Goal: Information Seeking & Learning: Learn about a topic

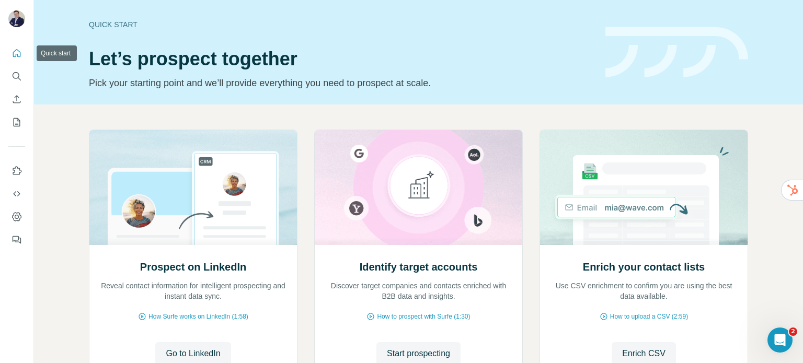
click at [15, 53] on icon "Quick start" at bounding box center [16, 53] width 10 height 10
click at [17, 79] on icon "Search" at bounding box center [16, 76] width 10 height 10
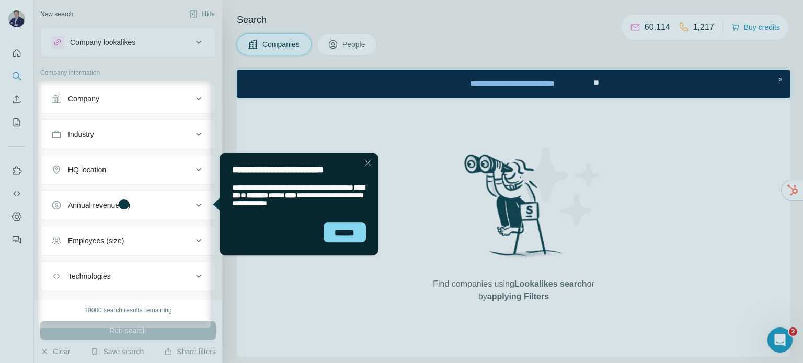
click at [368, 164] on div "Close Step" at bounding box center [367, 163] width 13 height 13
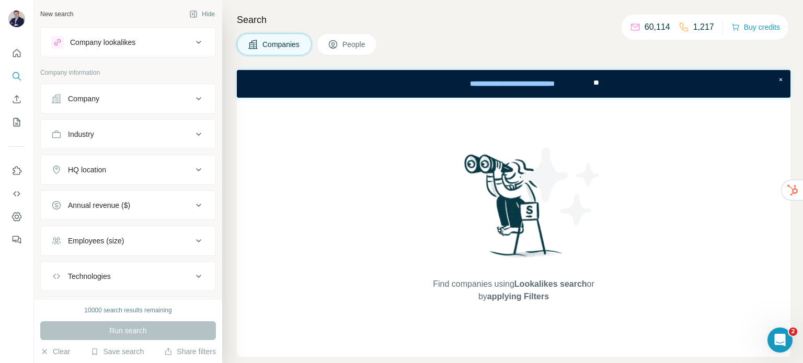
click at [192, 135] on icon at bounding box center [198, 134] width 13 height 13
drag, startPoint x: 186, startPoint y: 160, endPoint x: 190, endPoint y: 158, distance: 5.4
click at [191, 160] on icon at bounding box center [193, 160] width 5 height 3
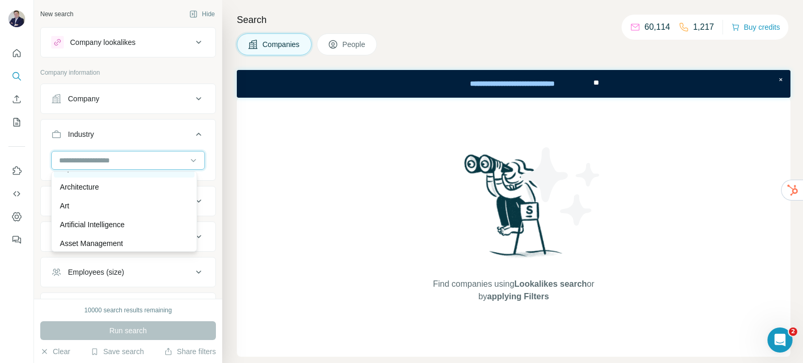
scroll to position [523, 0]
click at [104, 174] on div "Architecture" at bounding box center [124, 169] width 128 height 10
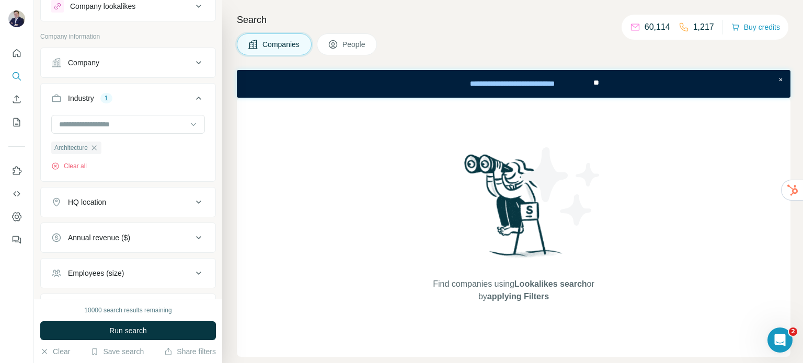
scroll to position [52, 0]
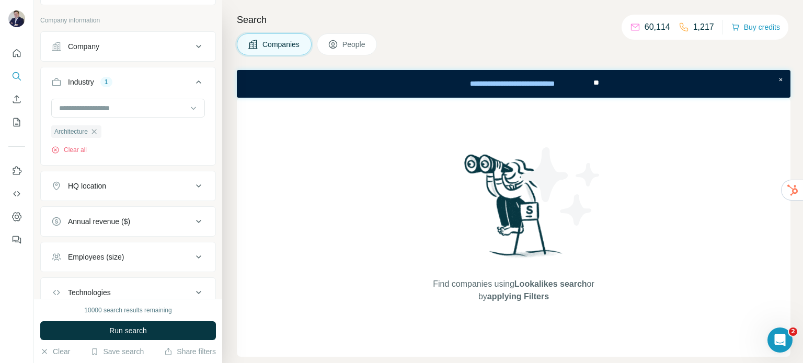
click at [182, 189] on div "HQ location" at bounding box center [121, 186] width 141 height 10
click at [149, 211] on input "text" at bounding box center [128, 212] width 154 height 19
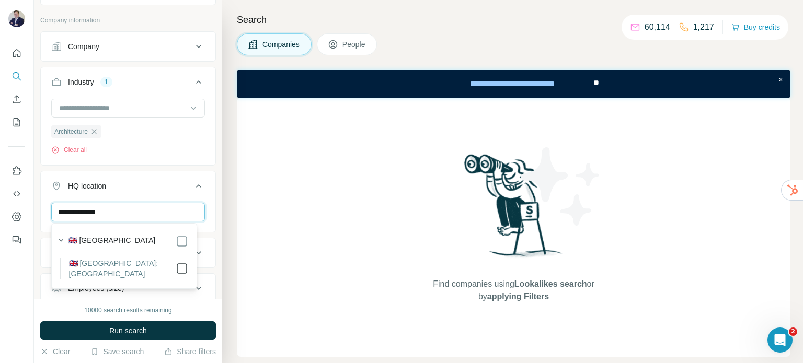
type input "**********"
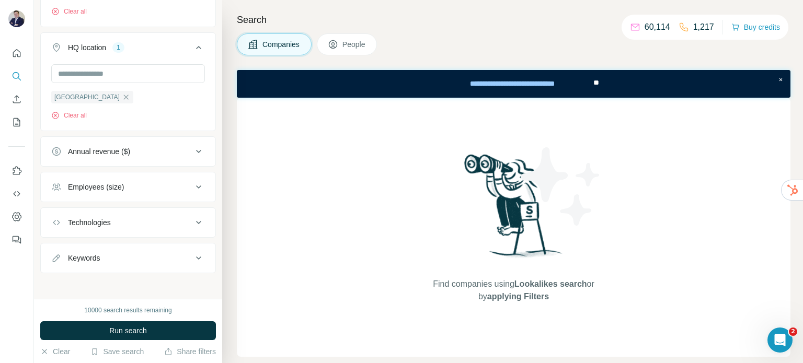
scroll to position [193, 0]
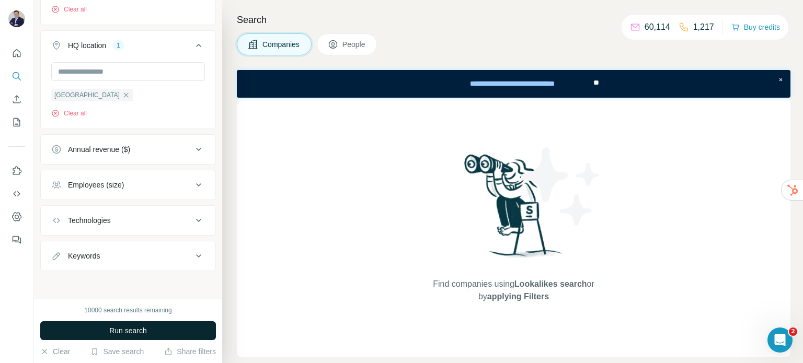
click at [139, 330] on span "Run search" at bounding box center [128, 331] width 38 height 10
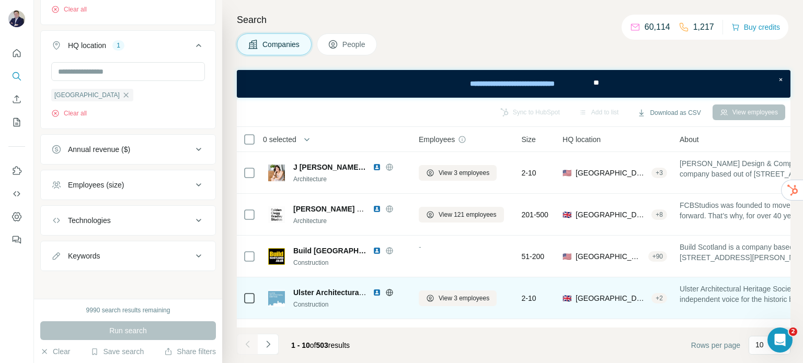
scroll to position [247, 0]
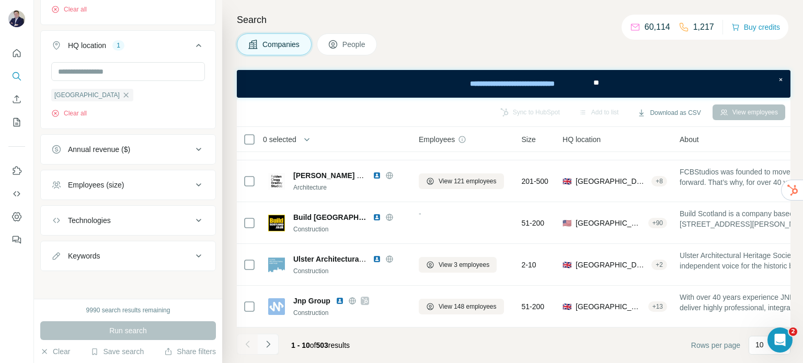
click at [270, 346] on icon "Navigate to next page" at bounding box center [268, 344] width 10 height 10
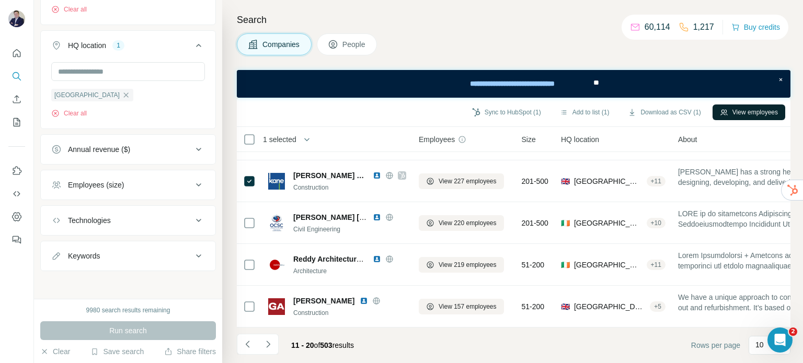
click at [768, 113] on button "View employees" at bounding box center [748, 113] width 73 height 16
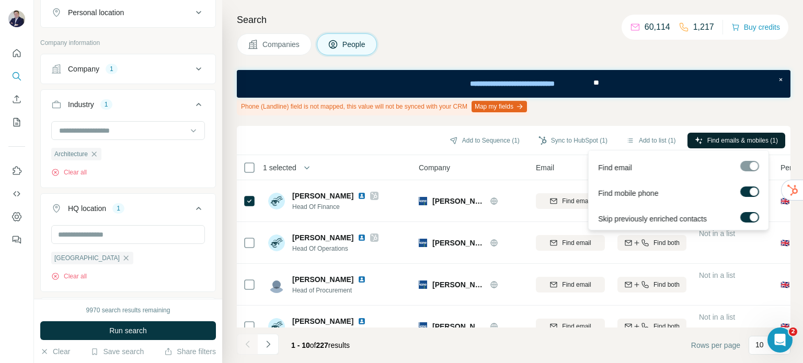
click at [749, 137] on span "Find emails & mobiles (1)" at bounding box center [742, 140] width 71 height 9
click at [367, 148] on div "Add to Sequence (1) Sync to HubSpot (1) Add to list (1) Find emails & mobiles (…" at bounding box center [513, 140] width 543 height 18
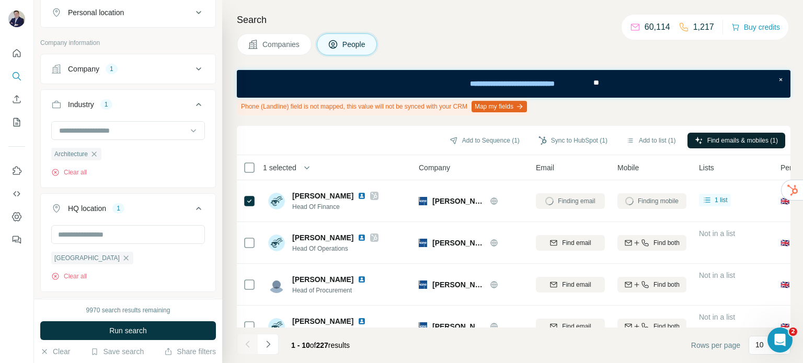
click at [381, 146] on div "Add to Sequence (1) Sync to HubSpot (1) Add to list (1) Find emails & mobiles (…" at bounding box center [513, 140] width 543 height 18
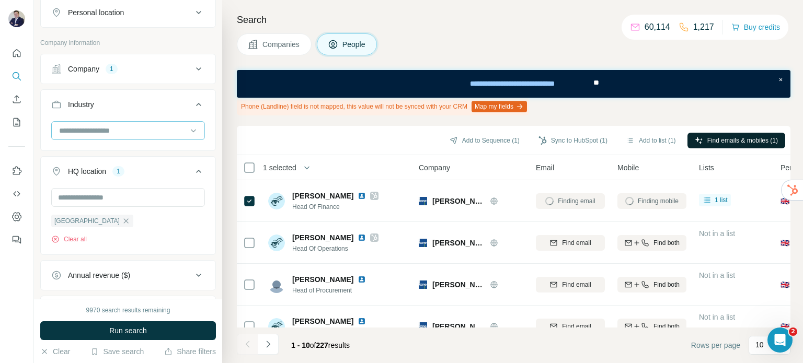
click at [107, 129] on input at bounding box center [122, 130] width 129 height 11
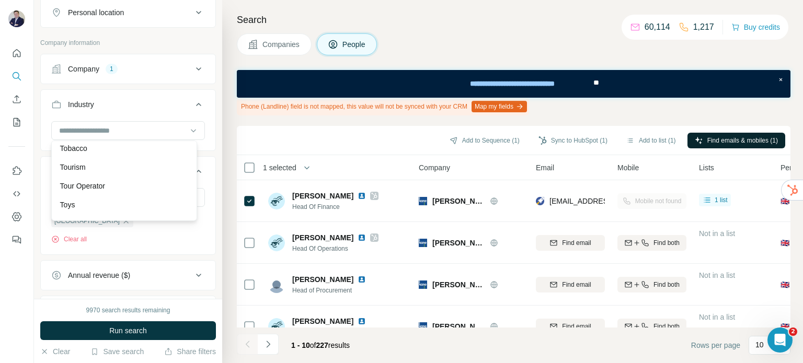
click at [523, 33] on div "Search Companies People Phone (Landline) field is not mapped, this value will n…" at bounding box center [512, 181] width 581 height 363
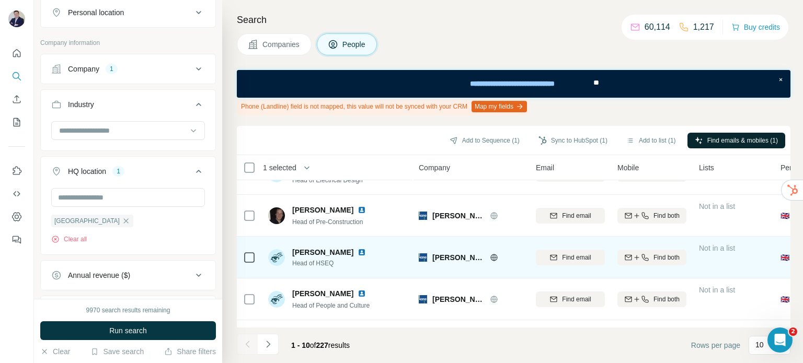
scroll to position [261, 0]
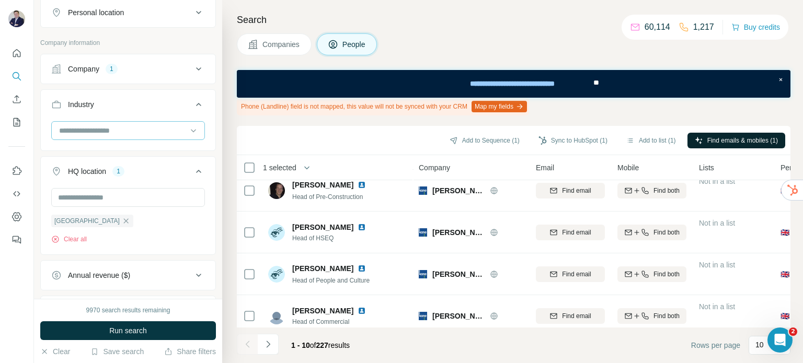
click at [111, 125] on input at bounding box center [122, 130] width 129 height 11
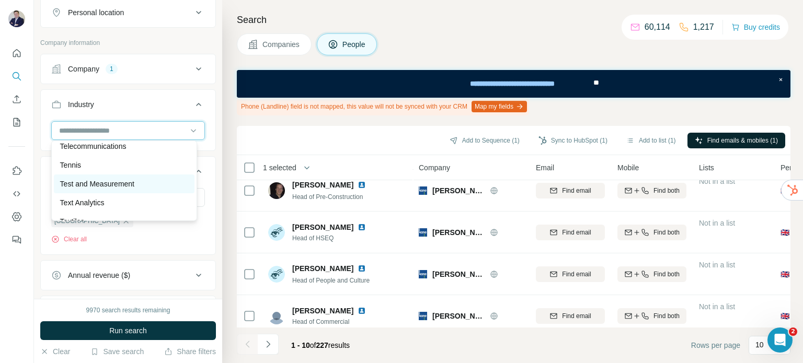
scroll to position [10414, 0]
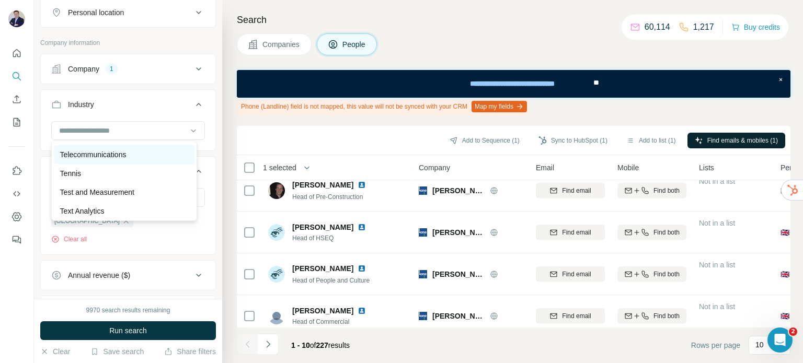
click at [113, 160] on p "Telecommunications" at bounding box center [93, 154] width 66 height 10
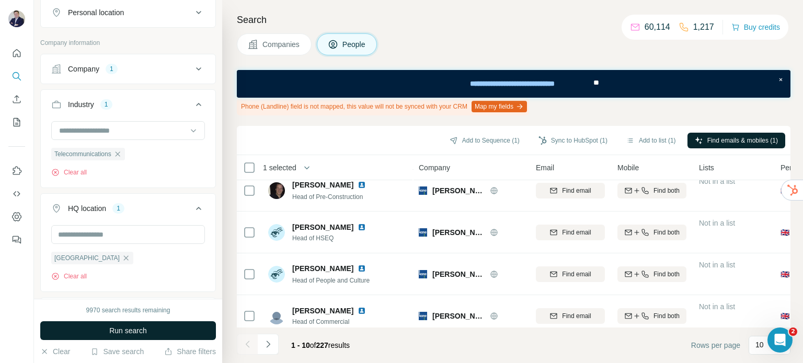
click at [134, 330] on span "Run search" at bounding box center [128, 331] width 38 height 10
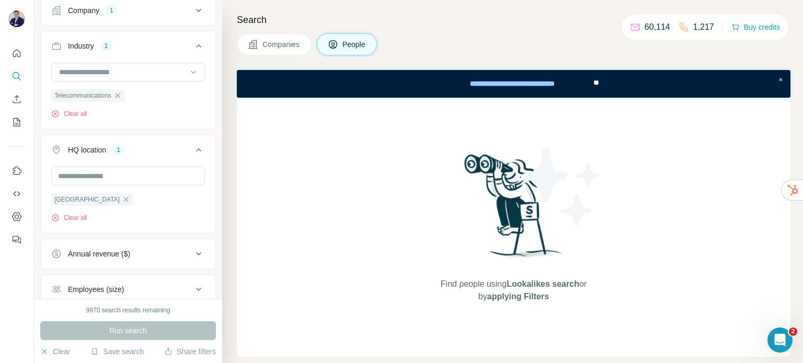
scroll to position [245, 0]
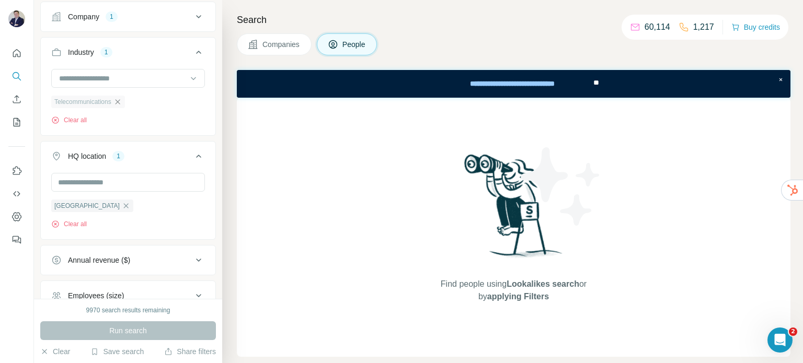
click at [119, 100] on icon "button" at bounding box center [117, 102] width 8 height 8
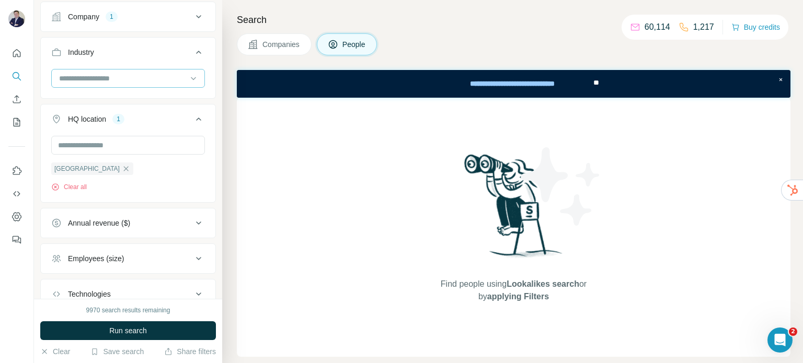
click at [121, 77] on input at bounding box center [122, 78] width 129 height 11
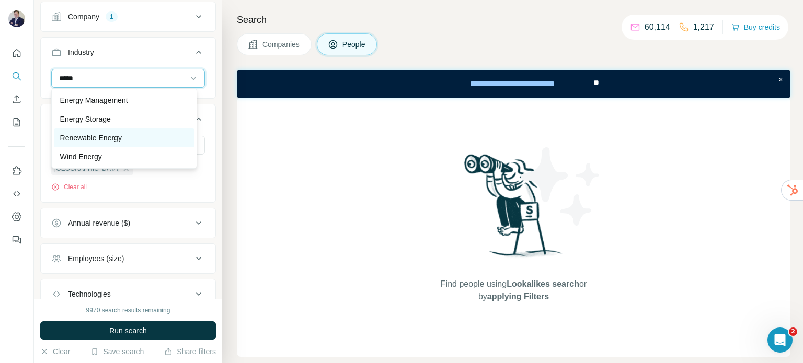
type input "*****"
click at [141, 135] on div "Renewable Energy" at bounding box center [124, 138] width 128 height 10
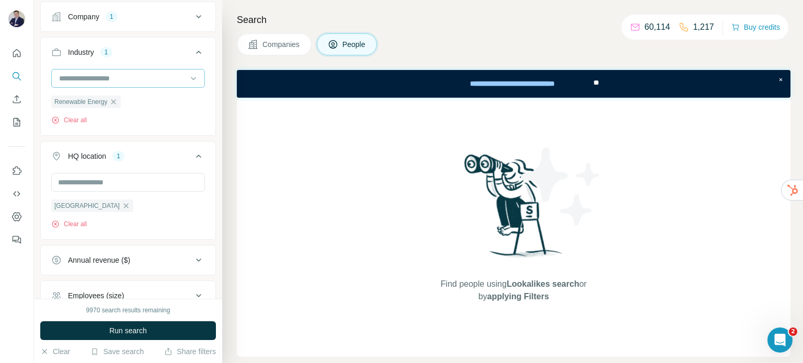
click at [117, 69] on div at bounding box center [128, 78] width 154 height 19
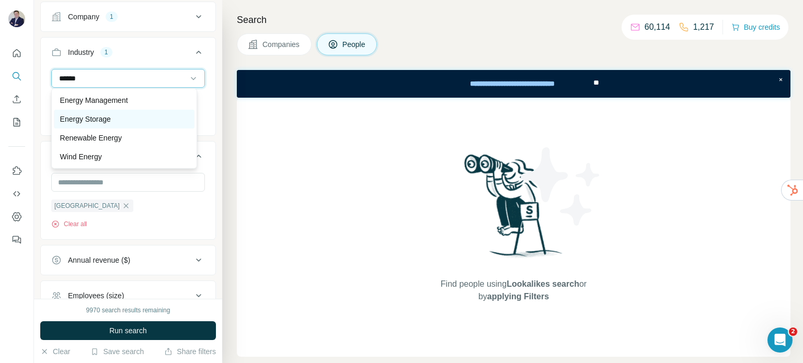
type input "******"
click at [108, 121] on p "Energy Storage" at bounding box center [85, 119] width 51 height 10
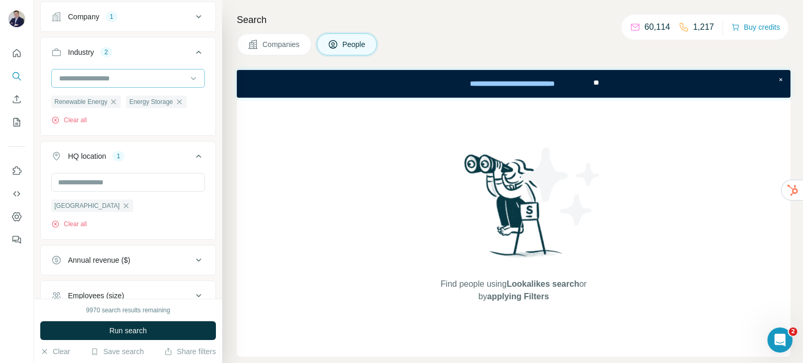
click at [125, 77] on input at bounding box center [122, 78] width 129 height 11
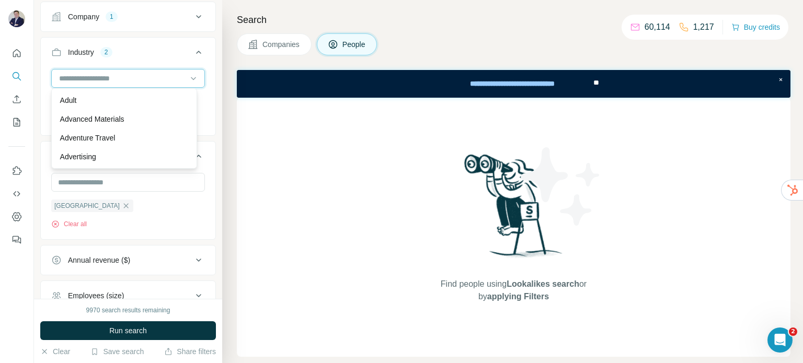
click at [126, 73] on input at bounding box center [122, 78] width 129 height 11
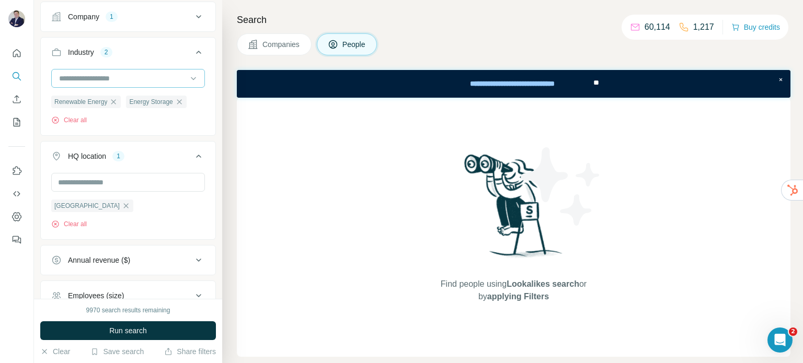
click at [123, 75] on input at bounding box center [122, 78] width 129 height 11
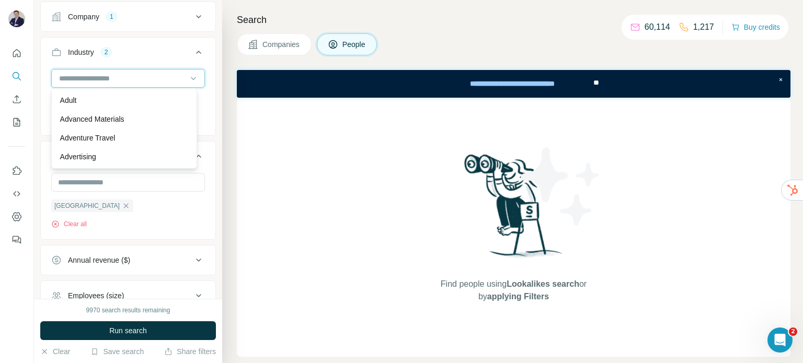
click at [106, 76] on input at bounding box center [122, 78] width 129 height 11
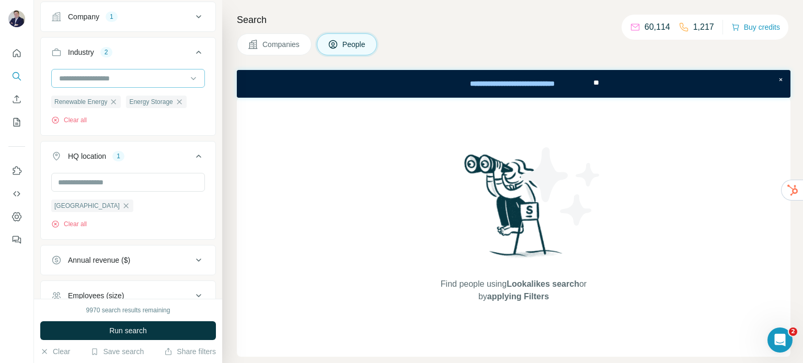
click at [106, 76] on input at bounding box center [122, 78] width 129 height 11
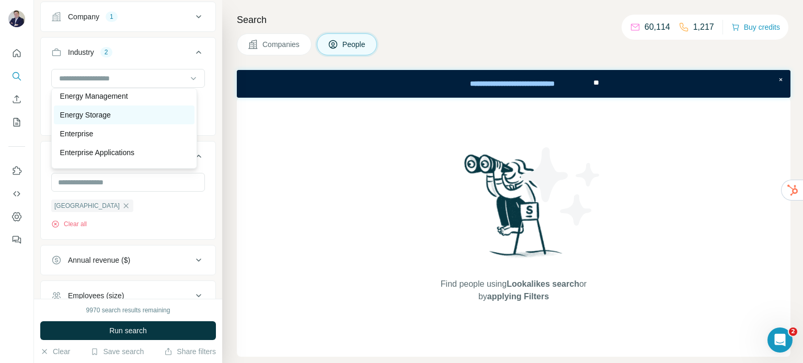
scroll to position [3728, 0]
click at [107, 103] on p "Energy Management" at bounding box center [94, 98] width 68 height 10
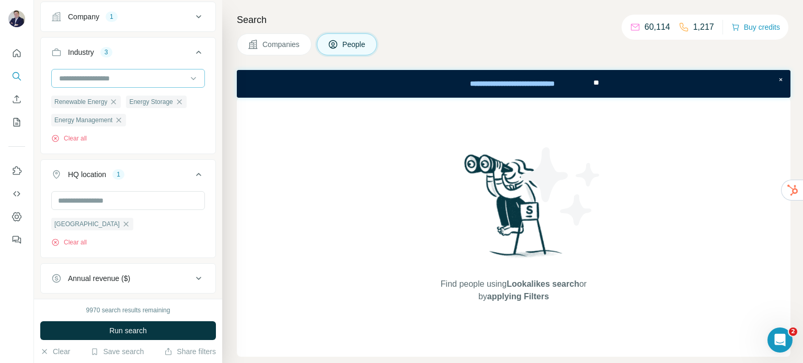
click at [122, 78] on input at bounding box center [122, 78] width 129 height 11
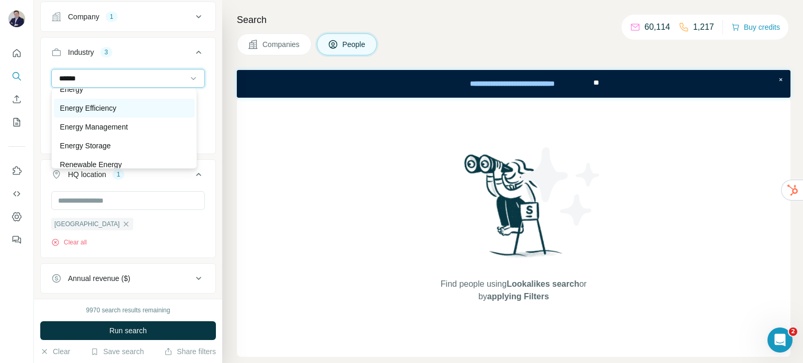
scroll to position [30, 0]
type input "******"
click at [105, 110] on div "Energy" at bounding box center [124, 107] width 128 height 10
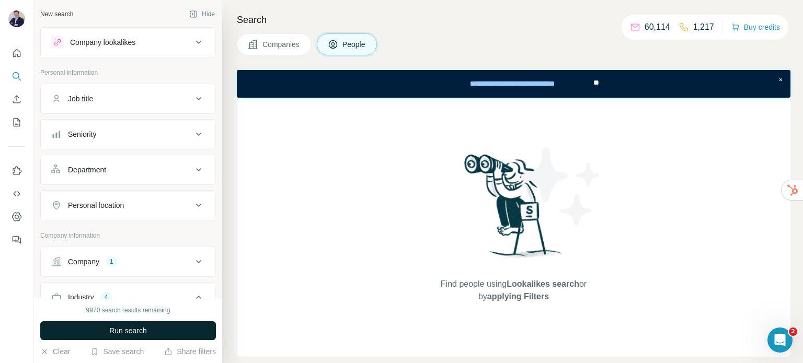
click at [142, 329] on span "Run search" at bounding box center [128, 331] width 38 height 10
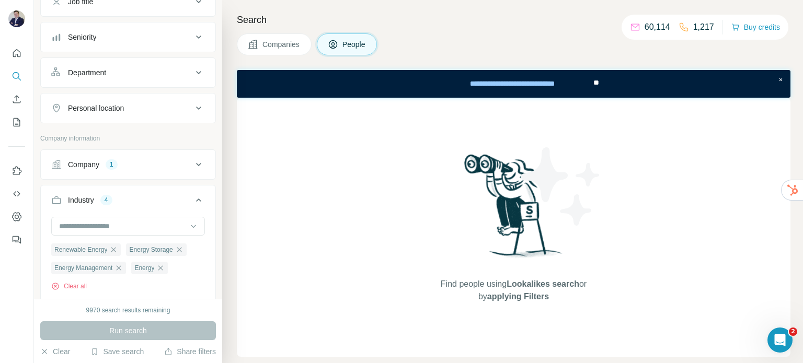
scroll to position [105, 0]
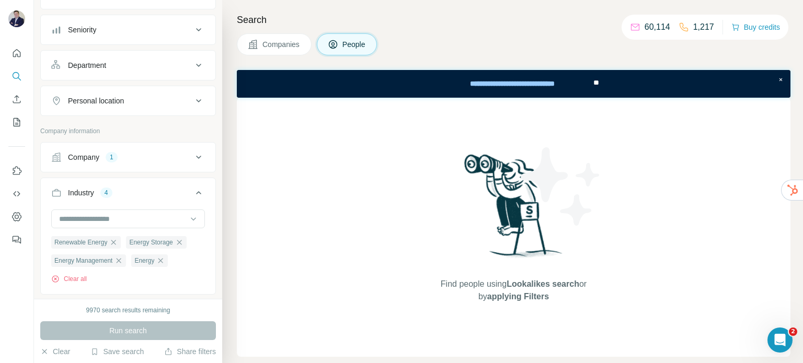
click at [196, 156] on icon at bounding box center [198, 157] width 5 height 3
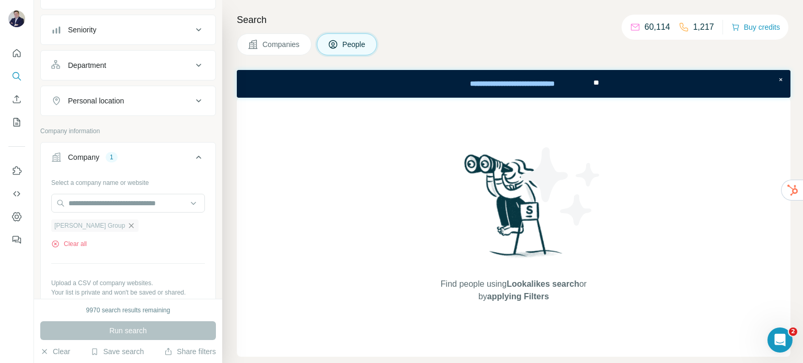
click at [127, 224] on icon "button" at bounding box center [131, 226] width 8 height 8
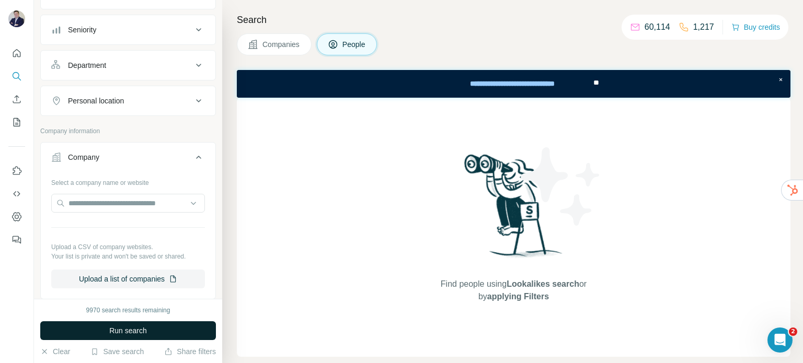
click at [130, 334] on span "Run search" at bounding box center [128, 331] width 38 height 10
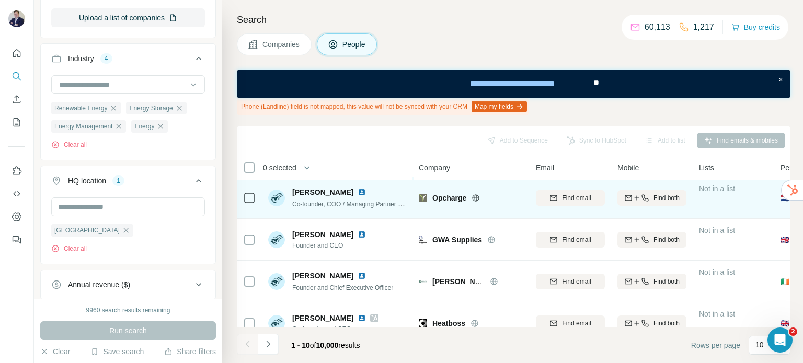
scroll to position [105, 0]
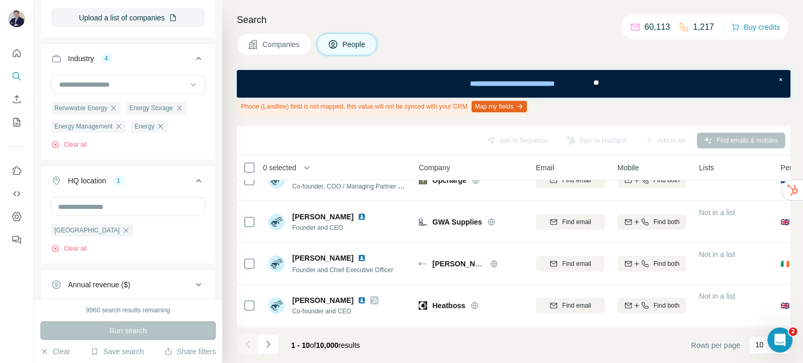
click at [291, 34] on button "Companies" at bounding box center [274, 44] width 75 height 22
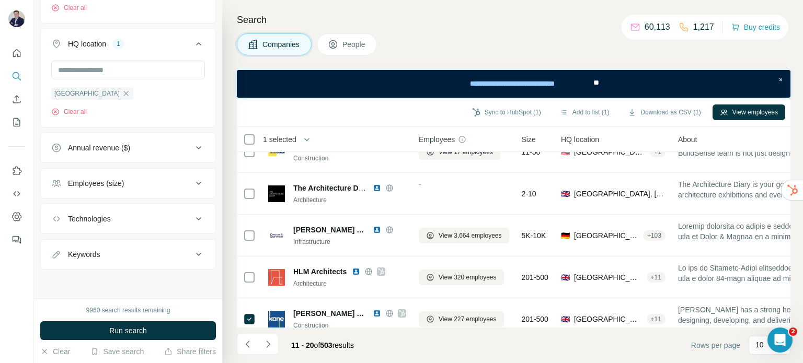
scroll to position [339, 0]
click at [248, 347] on icon "Navigate to previous page" at bounding box center [248, 344] width 10 height 10
click at [243, 343] on div at bounding box center [247, 344] width 21 height 21
click at [130, 328] on div "Run search" at bounding box center [128, 330] width 176 height 19
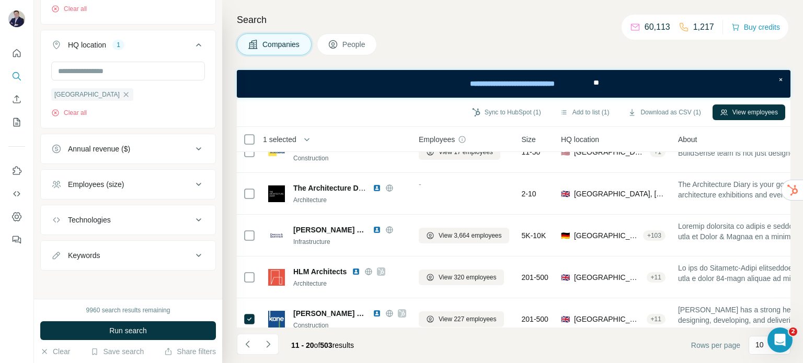
click at [130, 328] on div "Run search" at bounding box center [128, 330] width 176 height 19
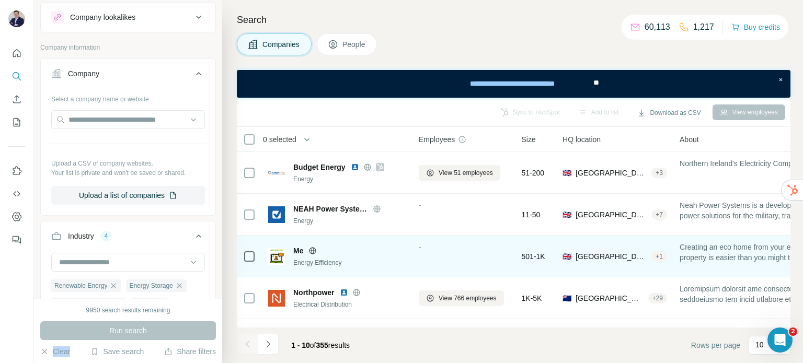
scroll to position [247, 0]
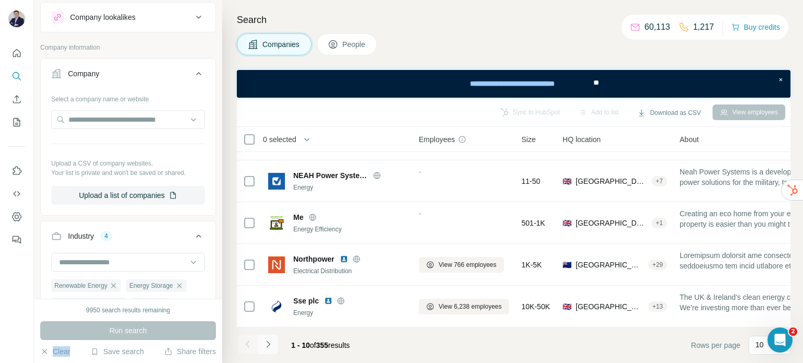
click at [267, 347] on icon "Navigate to next page" at bounding box center [268, 344] width 10 height 10
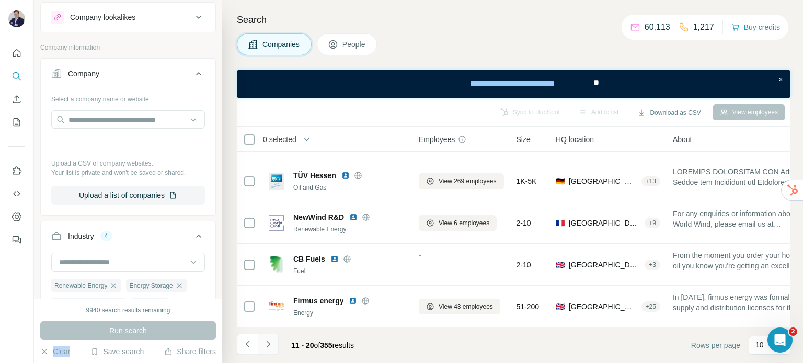
click at [270, 347] on icon "Navigate to next page" at bounding box center [268, 344] width 10 height 10
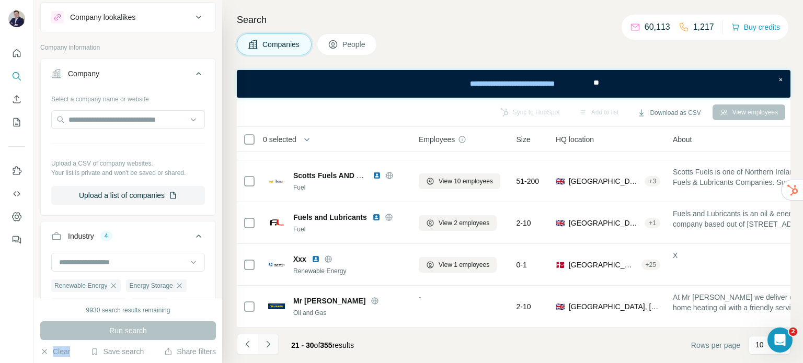
click at [270, 344] on icon "Navigate to next page" at bounding box center [268, 344] width 10 height 10
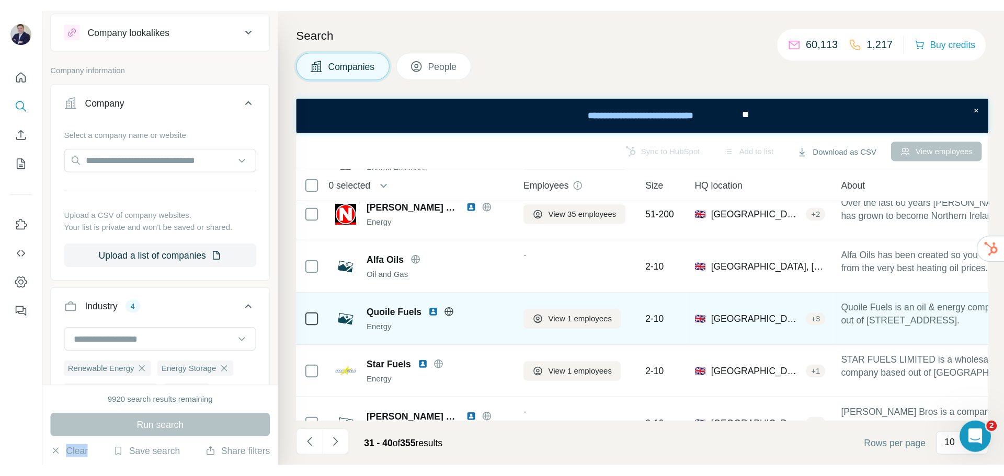
scroll to position [30, 0]
